Goal: Transaction & Acquisition: Purchase product/service

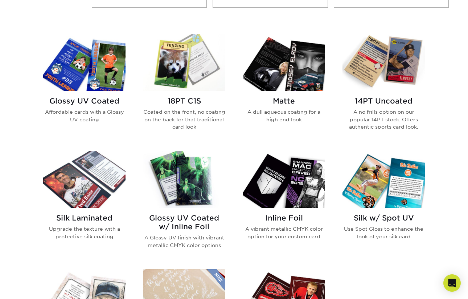
scroll to position [329, 0]
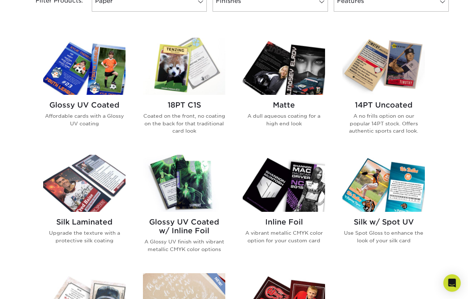
click at [113, 81] on img at bounding box center [84, 66] width 82 height 57
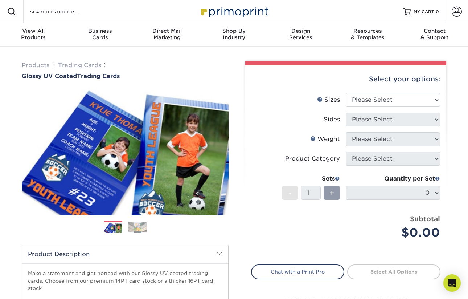
scroll to position [10, 0]
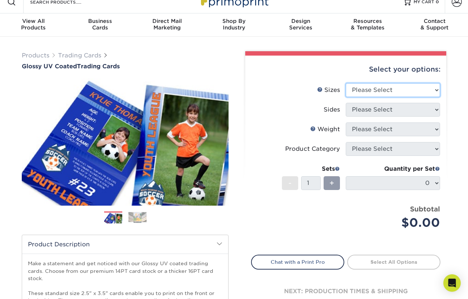
click at [409, 89] on select "Please Select 2.5" x 3.5"" at bounding box center [393, 90] width 94 height 14
select select "2.50x3.50"
click at [346, 83] on select "Please Select 2.5" x 3.5"" at bounding box center [393, 90] width 94 height 14
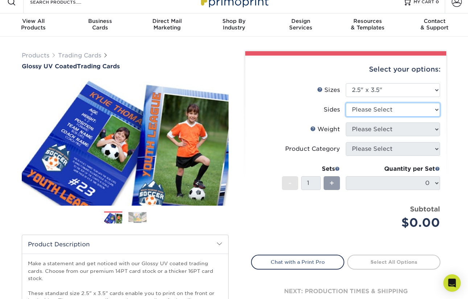
click at [402, 109] on select "Please Select Print Both Sides Print Front Only" at bounding box center [393, 110] width 94 height 14
select select "13abbda7-1d64-4f25-8bb2-c179b224825d"
click at [346, 103] on select "Please Select Print Both Sides Print Front Only" at bounding box center [393, 110] width 94 height 14
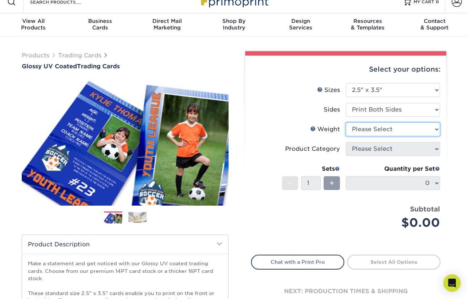
click at [402, 129] on select "Please Select 16PT 14PT 18PT C1S" at bounding box center [393, 129] width 94 height 14
select select "16PT"
click at [346, 122] on select "Please Select 16PT 14PT 18PT C1S" at bounding box center [393, 129] width 94 height 14
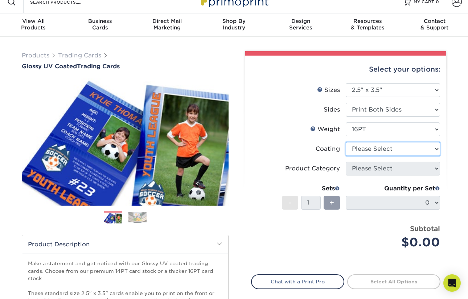
click at [403, 151] on select at bounding box center [393, 149] width 94 height 14
select select "ae367451-b2b8-45df-a344-0f05b6a12993"
click at [346, 142] on select at bounding box center [393, 149] width 94 height 14
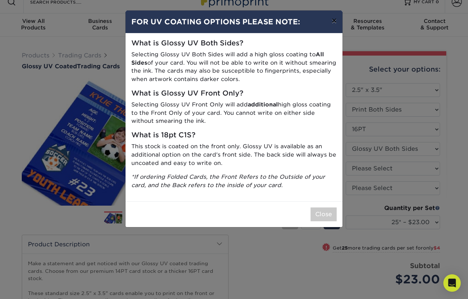
click at [337, 25] on button "×" at bounding box center [334, 21] width 17 height 20
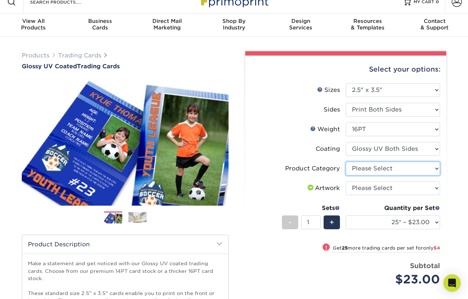
click at [365, 171] on select "Please Select Trading Cards" at bounding box center [393, 168] width 94 height 14
select select "c2f9bce9-36c2-409d-b101-c29d9d031e18"
click at [346, 161] on select "Please Select Trading Cards" at bounding box center [393, 168] width 94 height 14
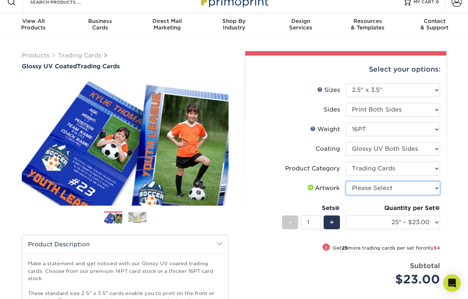
click at [369, 190] on select "Please Select I will upload files I need a design - $100" at bounding box center [393, 188] width 94 height 14
select select "upload"
click at [346, 181] on select "Please Select I will upload files I need a design - $100" at bounding box center [393, 188] width 94 height 14
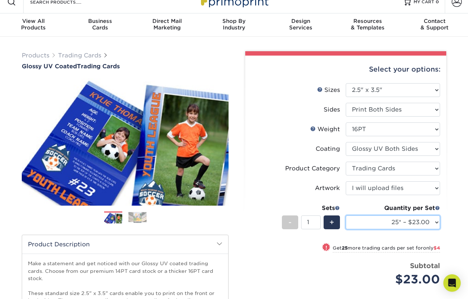
click at [382, 220] on select "25* – $23.00 50* – $27.00 75* – $33.00 100* – $37.00 250* – $47.00 500 – $58.00…" at bounding box center [393, 222] width 94 height 14
click at [346, 215] on select "25* – $23.00 50* – $27.00 75* – $33.00 100* – $37.00 250* – $47.00 500 – $58.00…" at bounding box center [393, 222] width 94 height 14
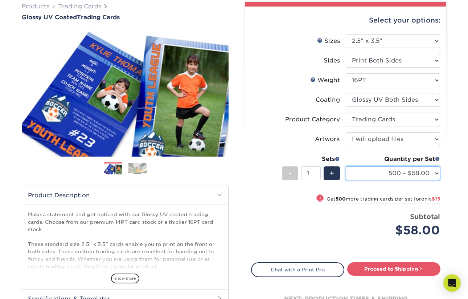
scroll to position [64, 0]
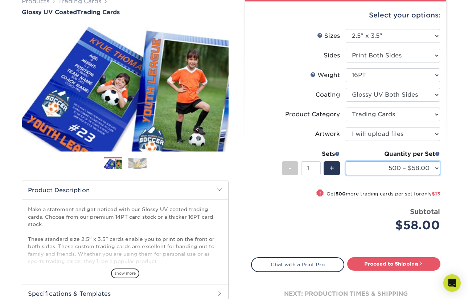
click at [392, 168] on select "25* – $23.00 50* – $27.00 75* – $33.00 100* – $37.00 250* – $47.00 500 – $58.00…" at bounding box center [393, 168] width 94 height 14
select select "100* – $37.00"
click at [346, 161] on select "25* – $23.00 50* – $27.00 75* – $33.00 100* – $37.00 250* – $47.00 500 – $58.00…" at bounding box center [393, 168] width 94 height 14
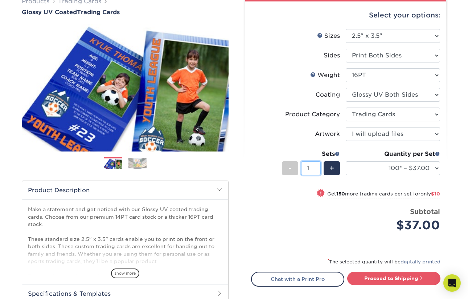
click at [315, 170] on input "1" at bounding box center [310, 168] width 19 height 14
click at [310, 168] on input "1" at bounding box center [310, 168] width 19 height 14
type input "50"
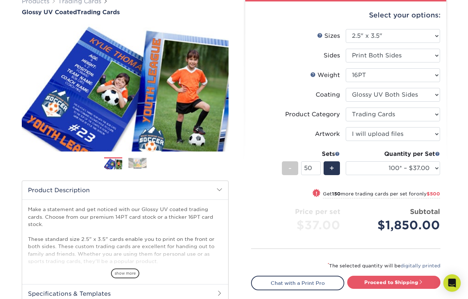
click at [333, 183] on li "Sets - 50 + Quantity per Set 25* – $23.00 50* – $27.00 75* – $33.00 100* – $37.…" at bounding box center [346, 168] width 189 height 42
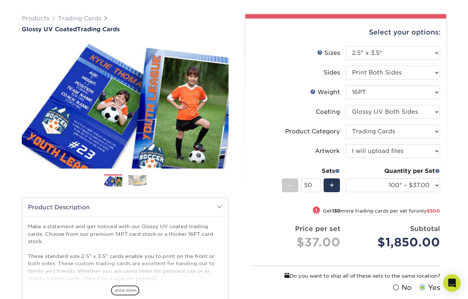
scroll to position [45, 0]
